Goal: Task Accomplishment & Management: Manage account settings

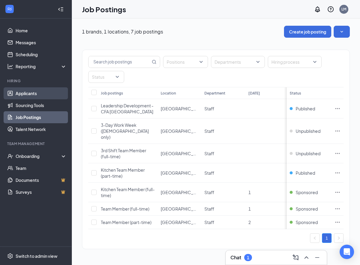
click at [47, 91] on link "Applicants" at bounding box center [41, 93] width 51 height 12
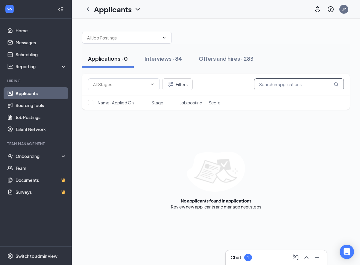
click at [299, 85] on input "text" at bounding box center [299, 84] width 90 height 12
type input "[PERSON_NAME]"
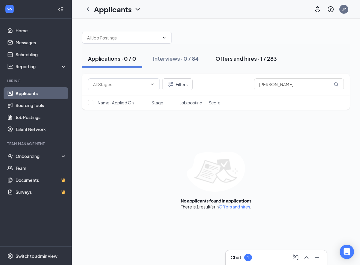
click at [278, 57] on button "Offers and hires · 1 / 283" at bounding box center [246, 59] width 73 height 18
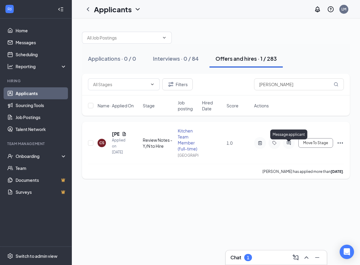
click at [289, 143] on icon "ActiveChat" at bounding box center [288, 143] width 7 height 5
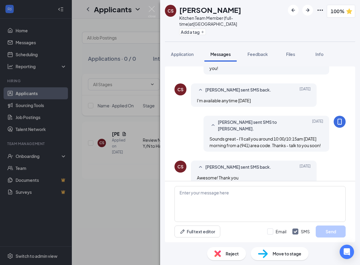
scroll to position [209, 0]
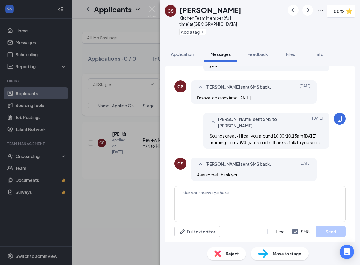
click at [184, 62] on div "Load earlier interactions (about 19 more) Workstream sent automated SMS to [PER…" at bounding box center [260, 152] width 200 height 181
click at [187, 51] on span "Application" at bounding box center [182, 53] width 23 height 5
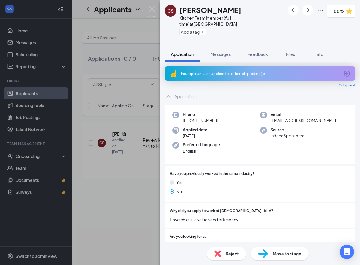
drag, startPoint x: 221, startPoint y: 114, endPoint x: 223, endPoint y: 118, distance: 4.8
click at [223, 118] on div "Phone [PHONE_NUMBER] Email [EMAIL_ADDRESS][DOMAIN_NAME] Applied date [DATE] Sou…" at bounding box center [260, 135] width 190 height 60
copy span "[PHONE_NUMBER]"
